Goal: Navigation & Orientation: Find specific page/section

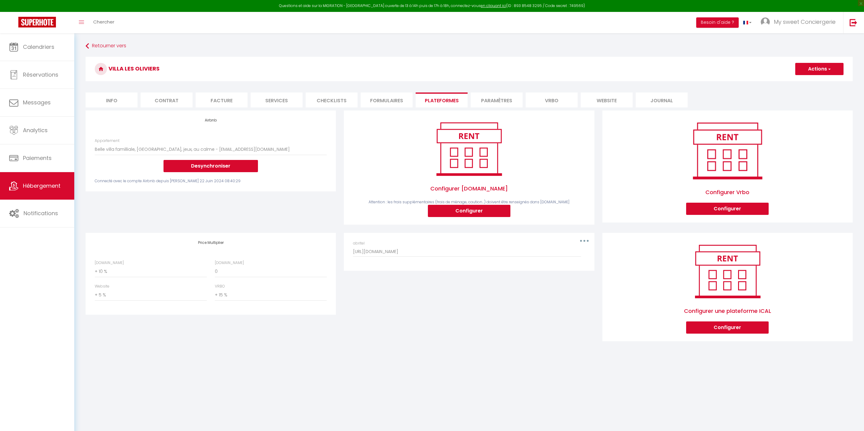
select select "4258-869398787232168351"
select select "+ 10 %"
select select "+ 5 %"
select select "+ 15 %"
click at [24, 46] on span "Calendriers" at bounding box center [38, 47] width 31 height 8
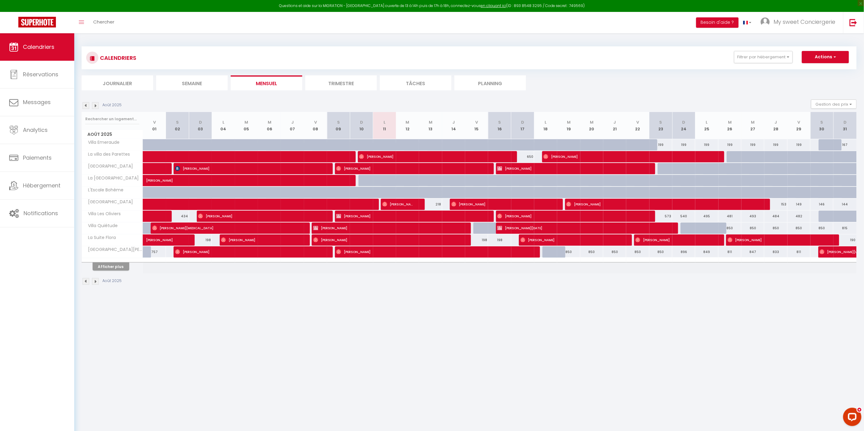
click at [109, 82] on li "Journalier" at bounding box center [117, 82] width 71 height 15
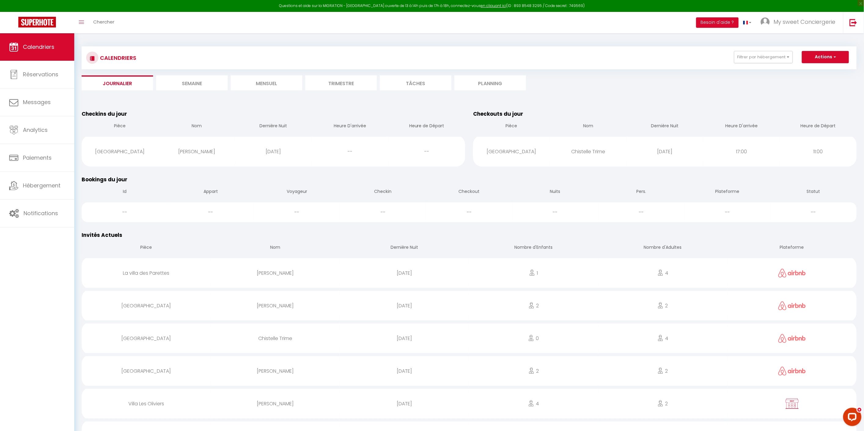
click at [191, 84] on li "Semaine" at bounding box center [191, 82] width 71 height 15
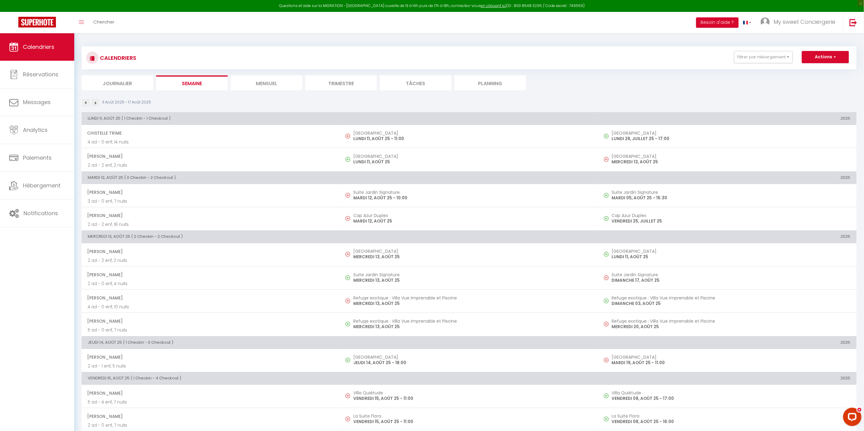
click at [86, 104] on img at bounding box center [85, 103] width 7 height 7
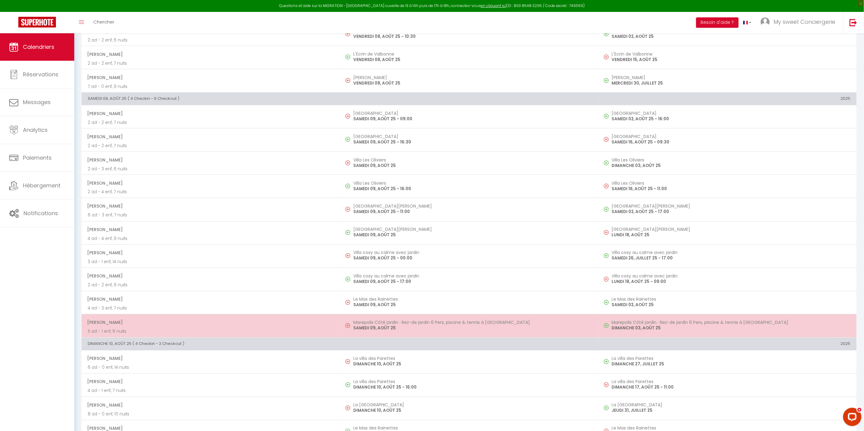
scroll to position [362, 0]
